Goal: Navigation & Orientation: Go to known website

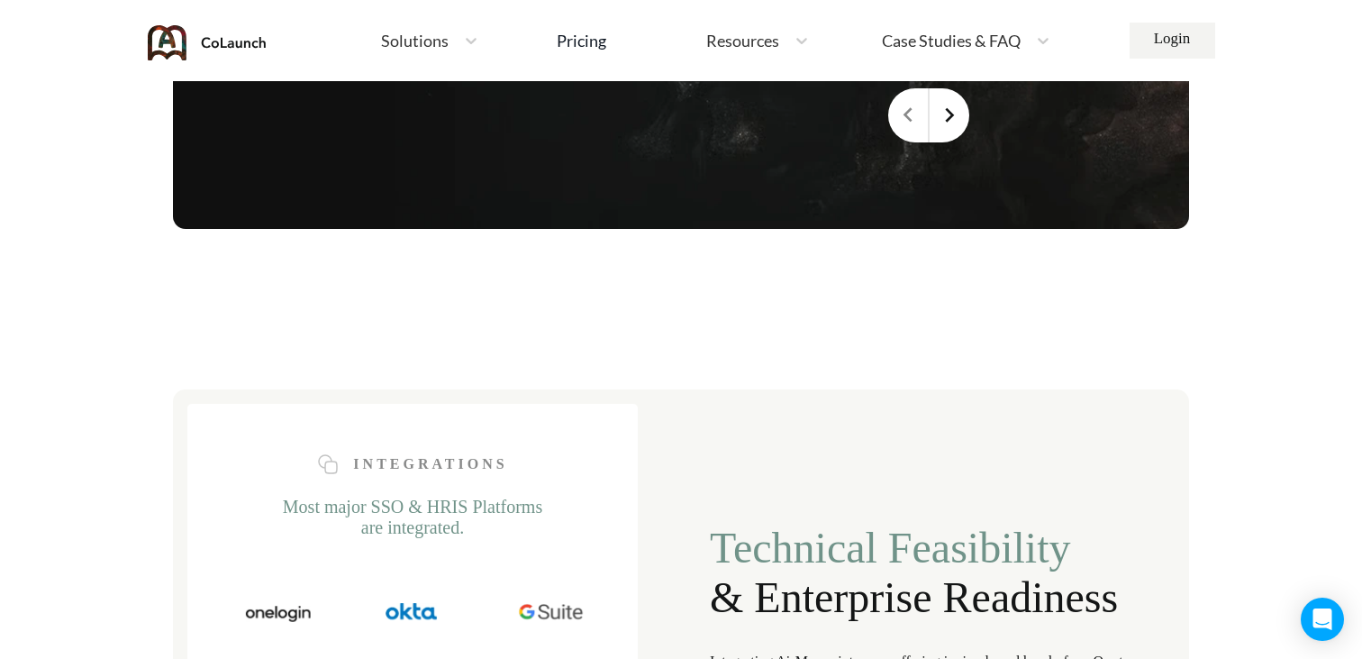
scroll to position [5910, 0]
